Goal: Transaction & Acquisition: Download file/media

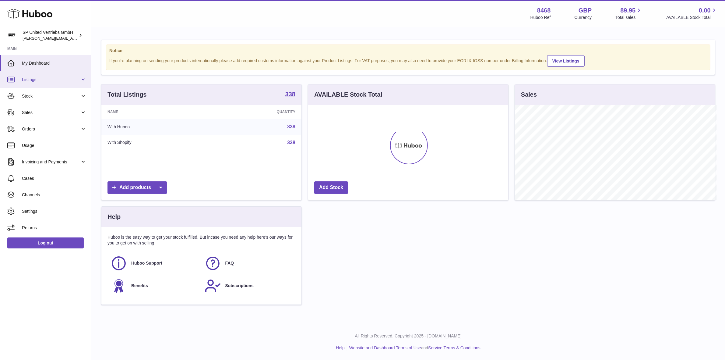
scroll to position [304510, 304405]
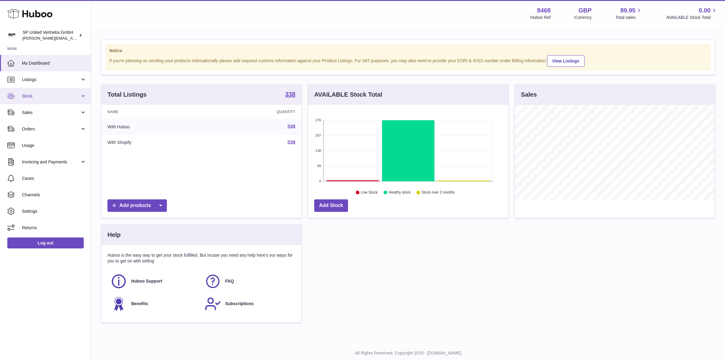
click at [44, 96] on span "Stock" at bounding box center [51, 96] width 58 height 6
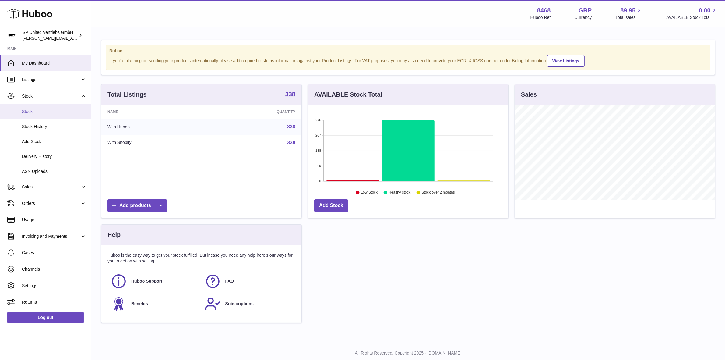
click at [49, 113] on span "Stock" at bounding box center [54, 112] width 65 height 6
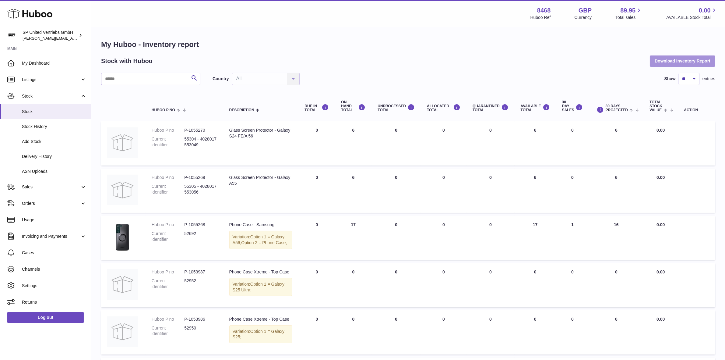
click at [694, 61] on button "Download Inventory Report" at bounding box center [682, 60] width 65 height 11
